Goal: Communication & Community: Ask a question

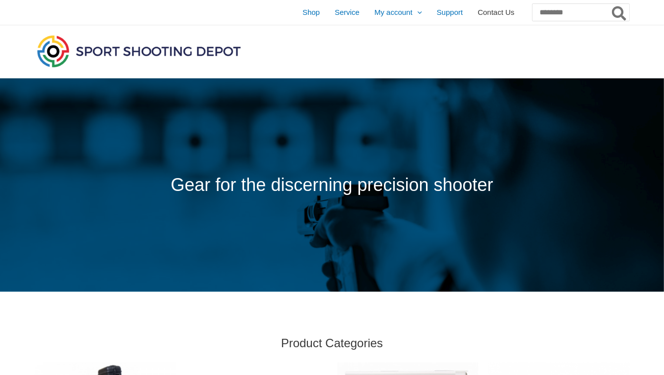
click at [477, 11] on span "Contact Us" at bounding box center [495, 12] width 37 height 25
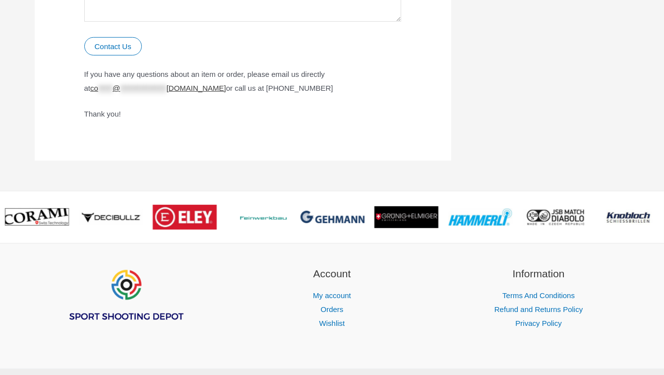
scroll to position [722, 0]
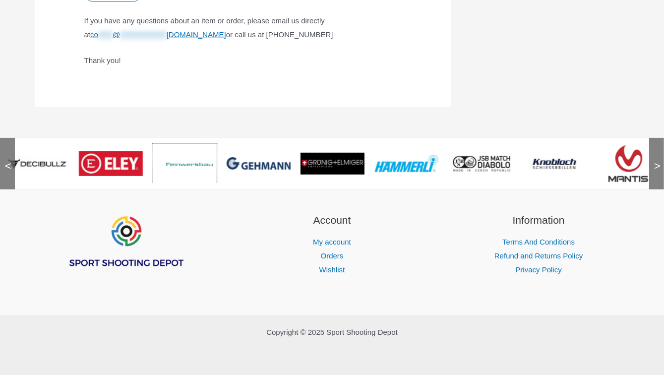
drag, startPoint x: 202, startPoint y: 168, endPoint x: 295, endPoint y: 177, distance: 93.7
click at [658, 160] on span ">" at bounding box center [654, 156] width 10 height 10
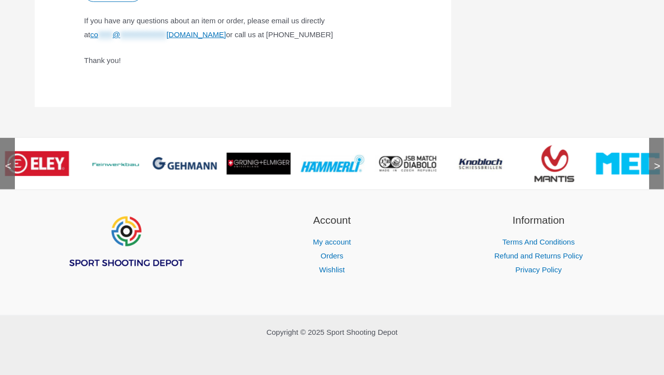
click at [658, 160] on span ">" at bounding box center [654, 156] width 10 height 10
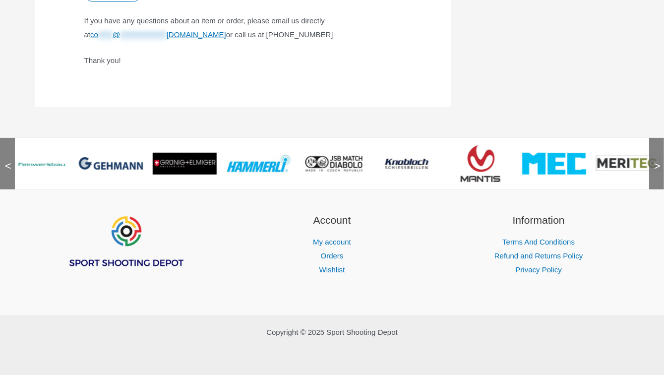
click at [658, 160] on span ">" at bounding box center [654, 156] width 10 height 10
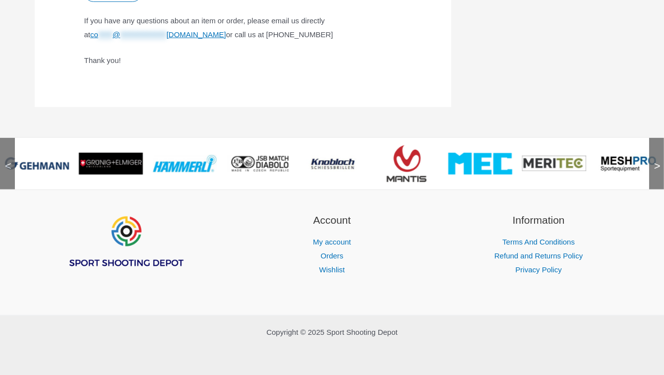
click at [658, 160] on span ">" at bounding box center [654, 156] width 10 height 10
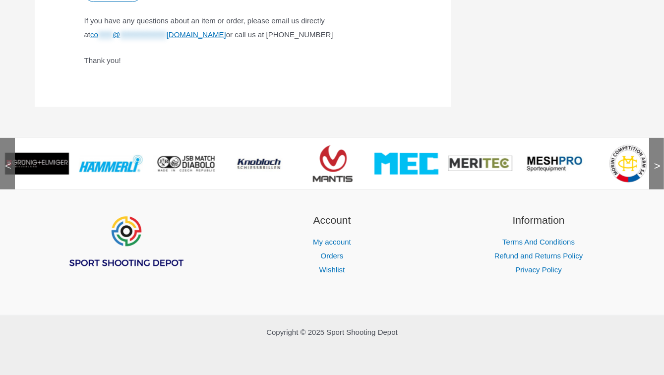
click at [658, 160] on span ">" at bounding box center [654, 156] width 10 height 10
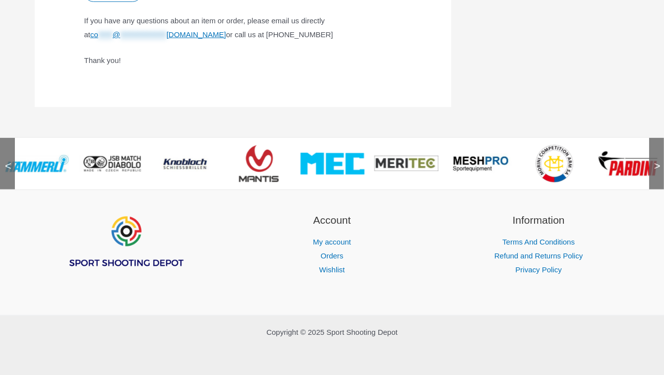
click at [659, 160] on span ">" at bounding box center [654, 156] width 10 height 10
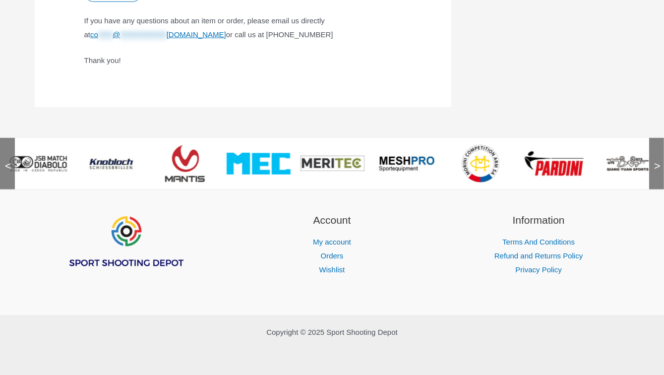
click at [659, 160] on span ">" at bounding box center [654, 156] width 10 height 10
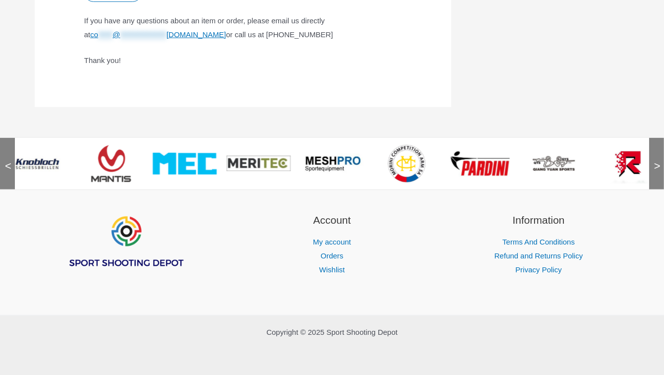
click at [659, 160] on span ">" at bounding box center [654, 156] width 10 height 10
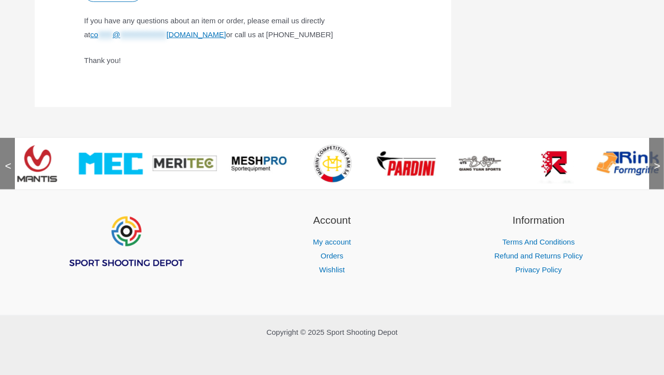
click at [659, 160] on span ">" at bounding box center [654, 156] width 10 height 10
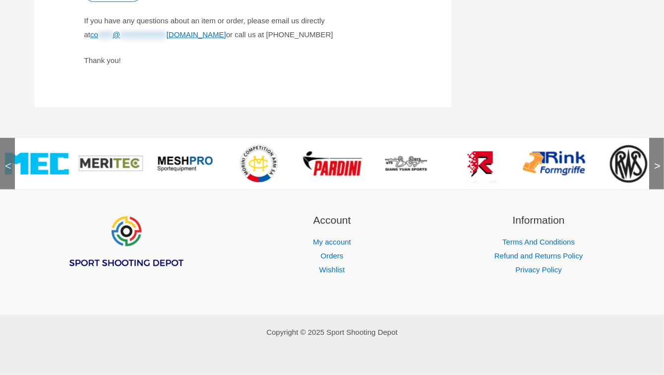
click at [659, 160] on span ">" at bounding box center [654, 156] width 10 height 10
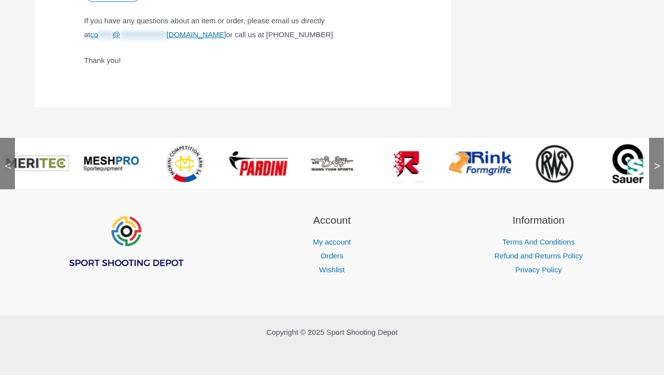
click at [659, 160] on span ">" at bounding box center [654, 156] width 10 height 10
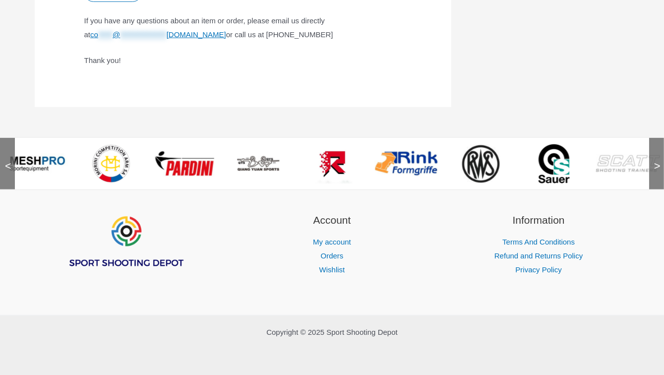
click at [659, 160] on span ">" at bounding box center [654, 156] width 10 height 10
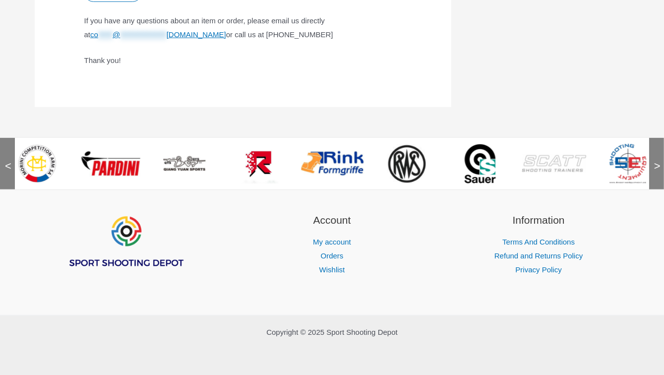
click at [659, 160] on span ">" at bounding box center [654, 156] width 10 height 10
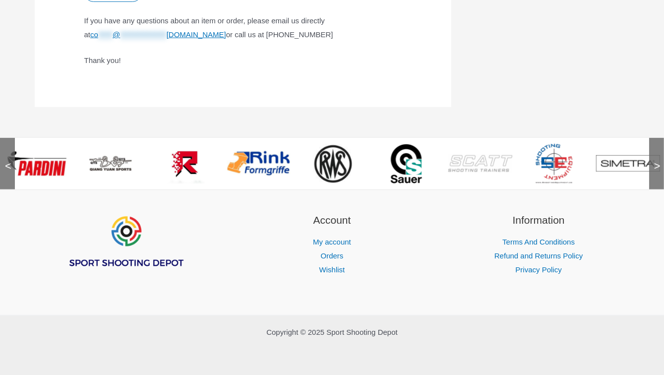
click at [659, 160] on span ">" at bounding box center [654, 156] width 10 height 10
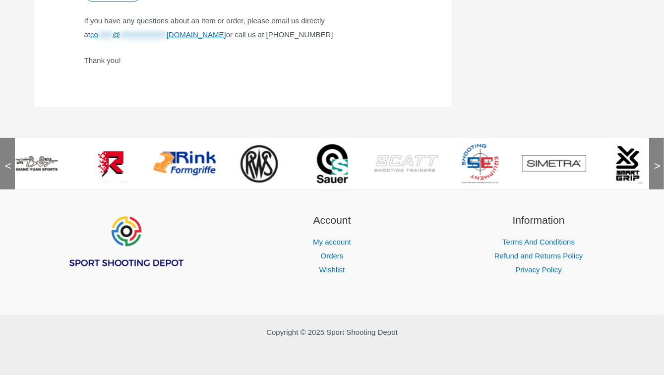
click at [659, 160] on span ">" at bounding box center [654, 156] width 10 height 10
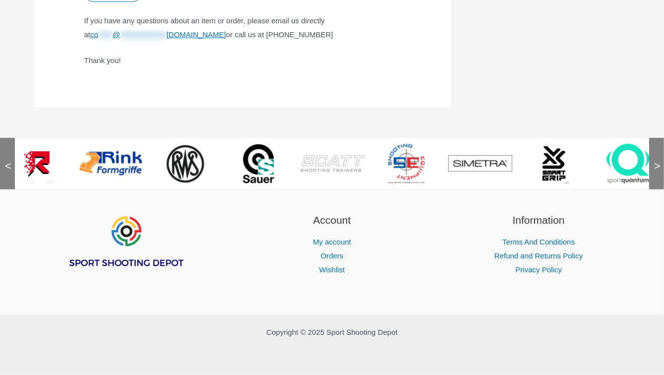
click at [658, 161] on span ">" at bounding box center [654, 156] width 10 height 10
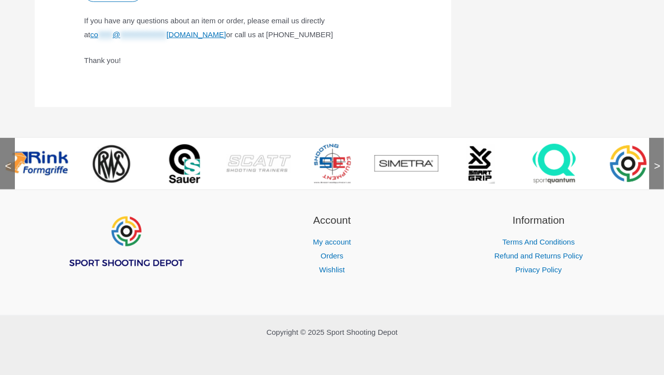
click at [656, 161] on span ">" at bounding box center [654, 156] width 10 height 10
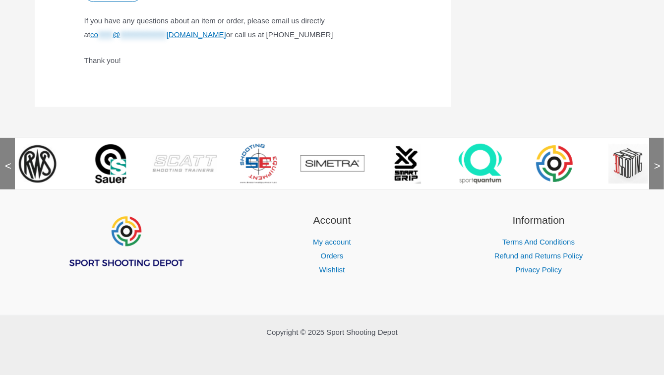
click at [654, 160] on span ">" at bounding box center [654, 156] width 10 height 10
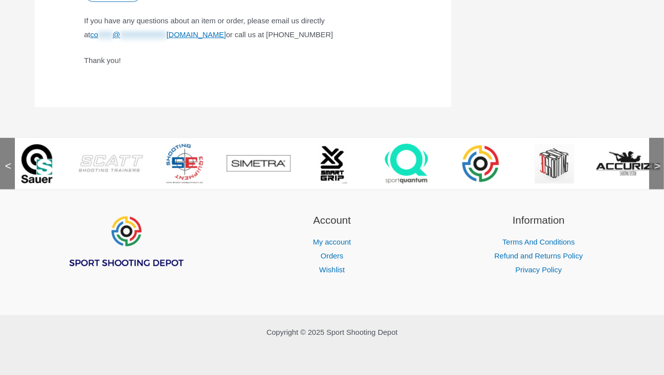
click at [654, 160] on span ">" at bounding box center [654, 156] width 10 height 10
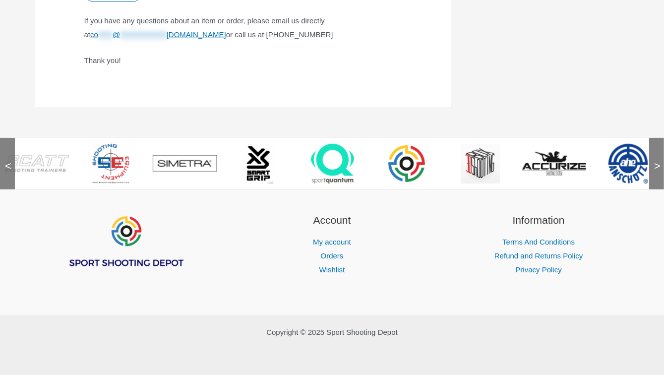
click at [654, 160] on span ">" at bounding box center [654, 156] width 10 height 10
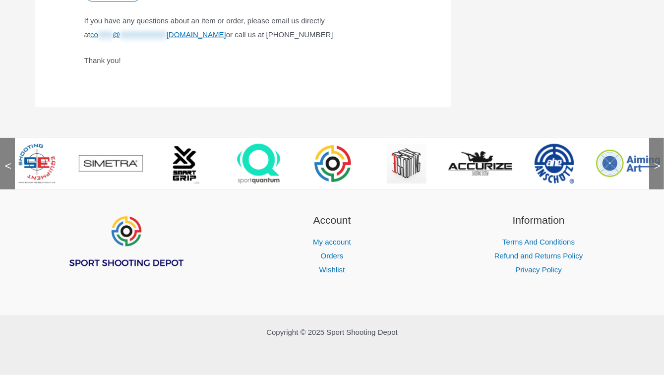
click at [654, 160] on span ">" at bounding box center [654, 156] width 10 height 10
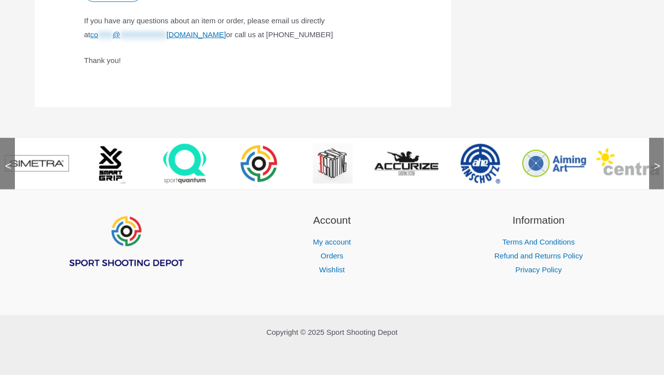
click at [654, 160] on span ">" at bounding box center [654, 156] width 10 height 10
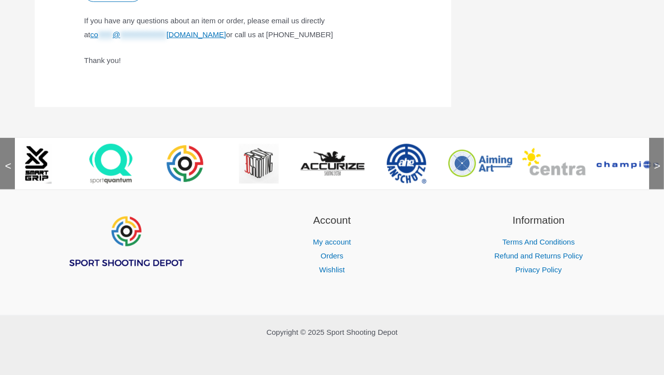
click at [654, 160] on span ">" at bounding box center [654, 156] width 10 height 10
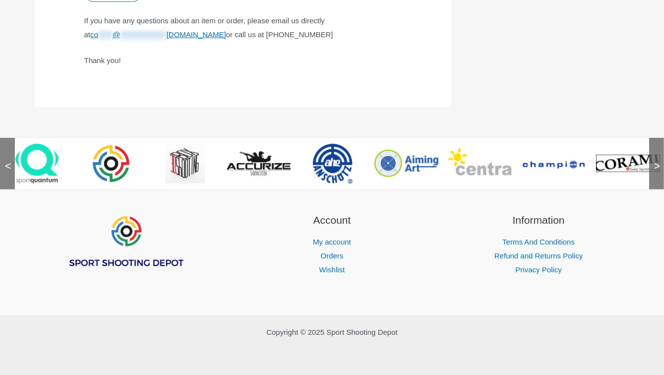
click at [651, 158] on span ">" at bounding box center [654, 156] width 10 height 10
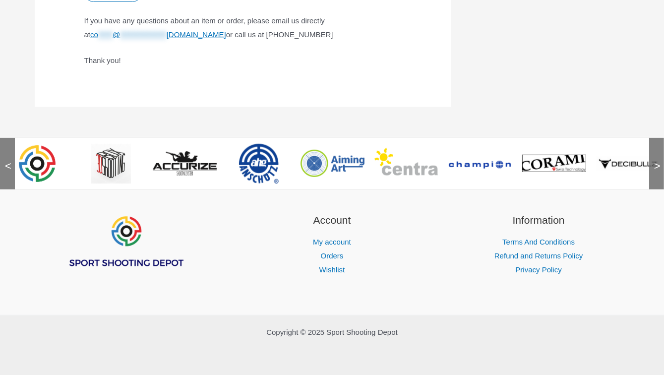
click at [651, 158] on span ">" at bounding box center [654, 156] width 10 height 10
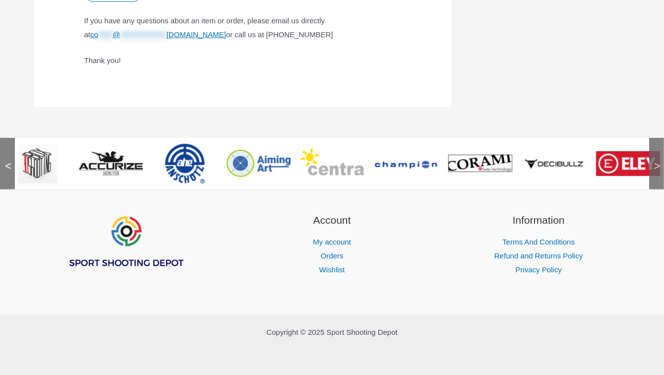
click at [651, 158] on span ">" at bounding box center [654, 156] width 10 height 10
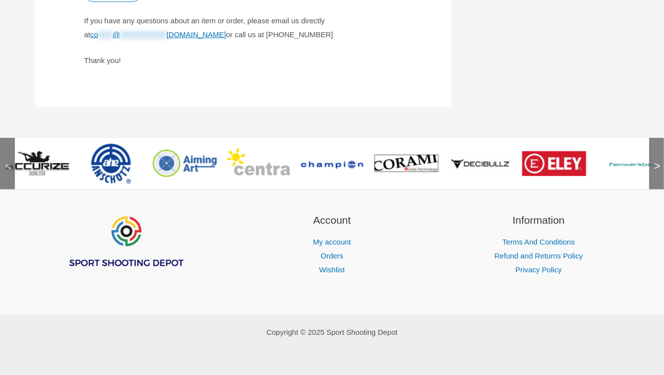
click at [651, 158] on span ">" at bounding box center [654, 156] width 10 height 10
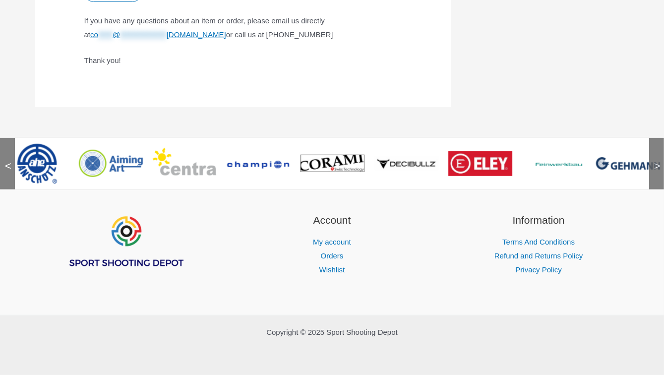
click at [651, 158] on span ">" at bounding box center [654, 156] width 10 height 10
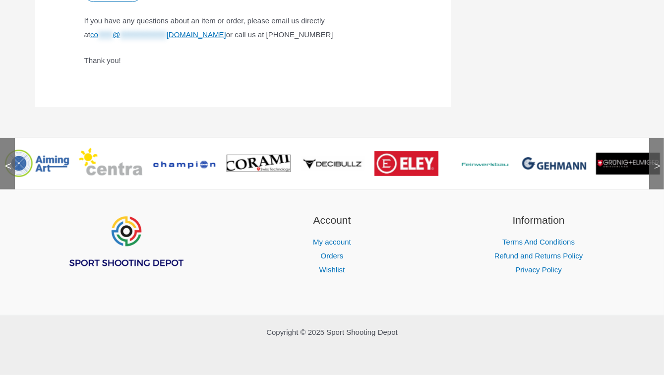
click at [646, 157] on img at bounding box center [628, 164] width 64 height 22
click at [656, 160] on span ">" at bounding box center [654, 156] width 10 height 10
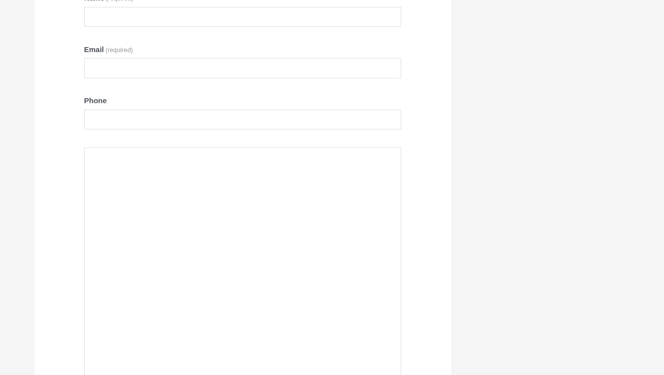
scroll to position [297, 0]
click at [157, 129] on textarea "Contact Us" at bounding box center [242, 247] width 317 height 288
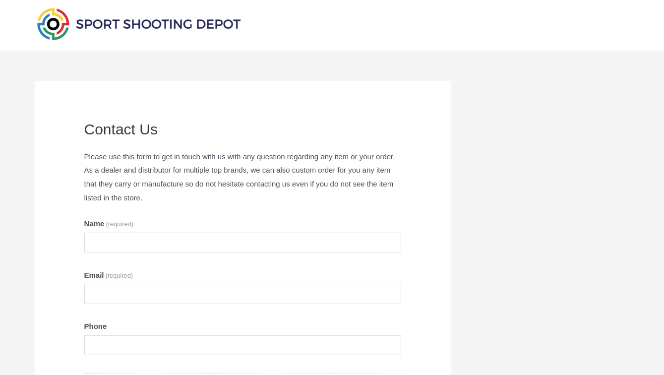
scroll to position [50, 0]
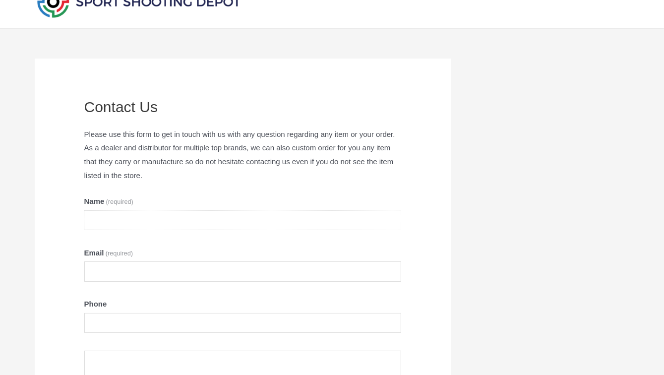
click at [138, 225] on input "Name (required)" at bounding box center [242, 220] width 317 height 20
type input "**********"
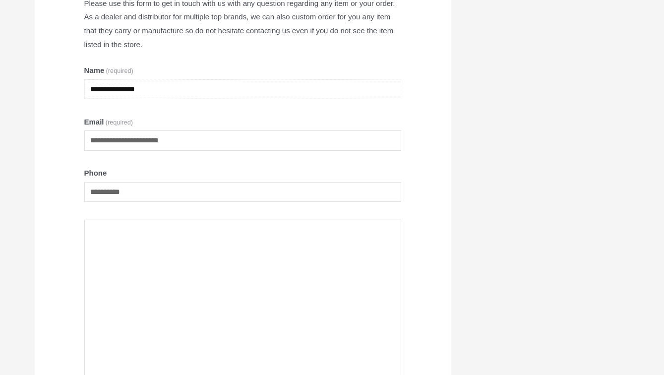
scroll to position [248, 0]
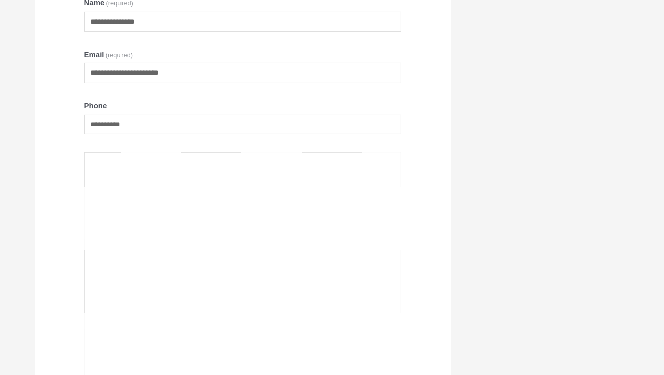
click at [166, 178] on textarea "Contact Us" at bounding box center [242, 296] width 317 height 288
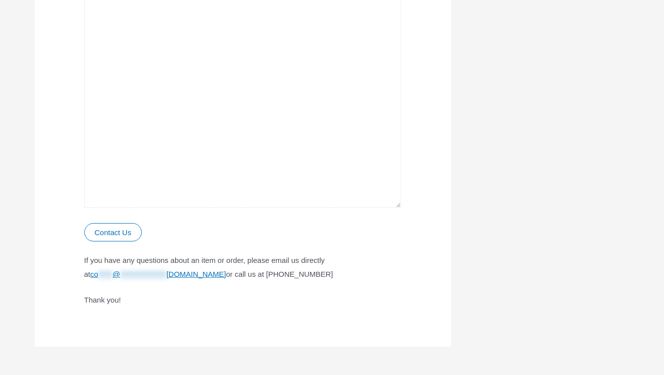
scroll to position [496, 0]
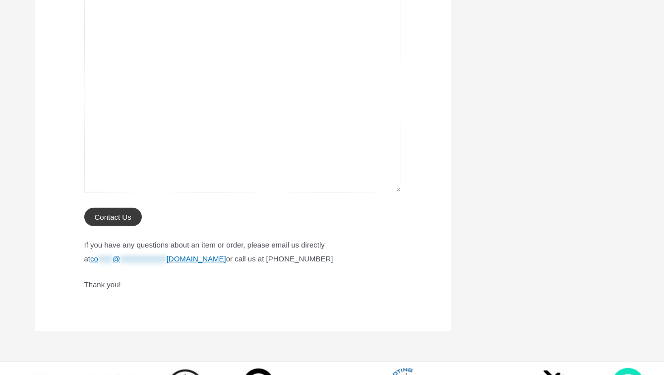
type textarea "**********"
click at [117, 218] on button "Contact Us Submitting form" at bounding box center [113, 217] width 58 height 18
